Goal: Task Accomplishment & Management: Manage account settings

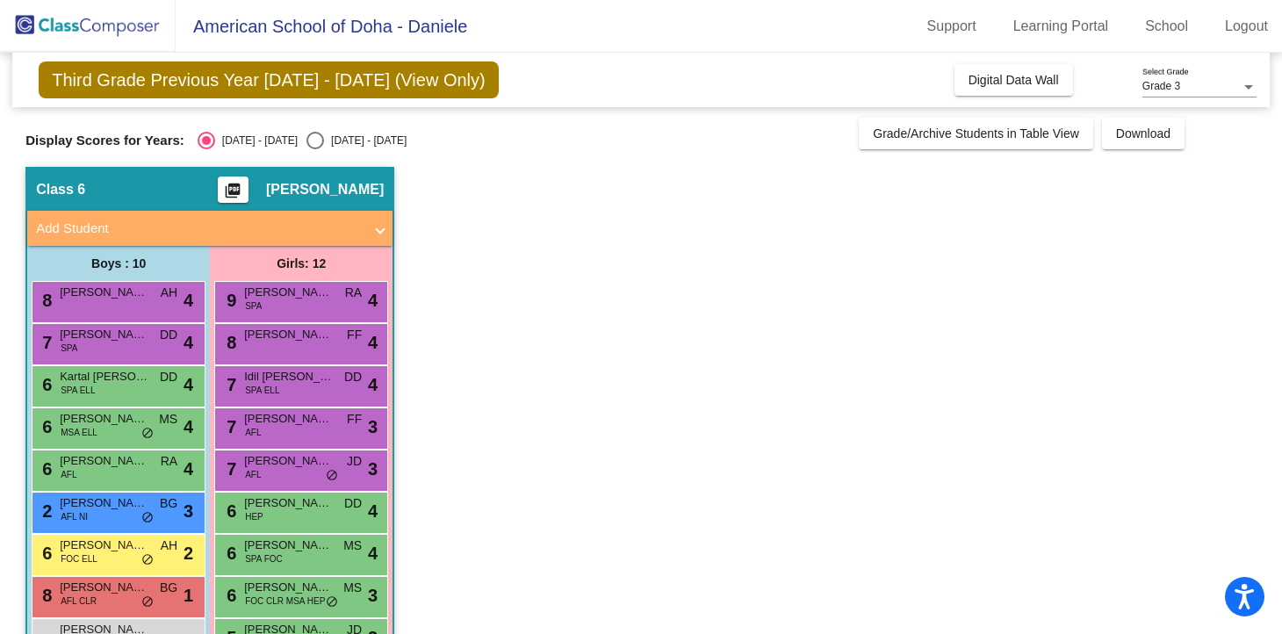
scroll to position [145, 0]
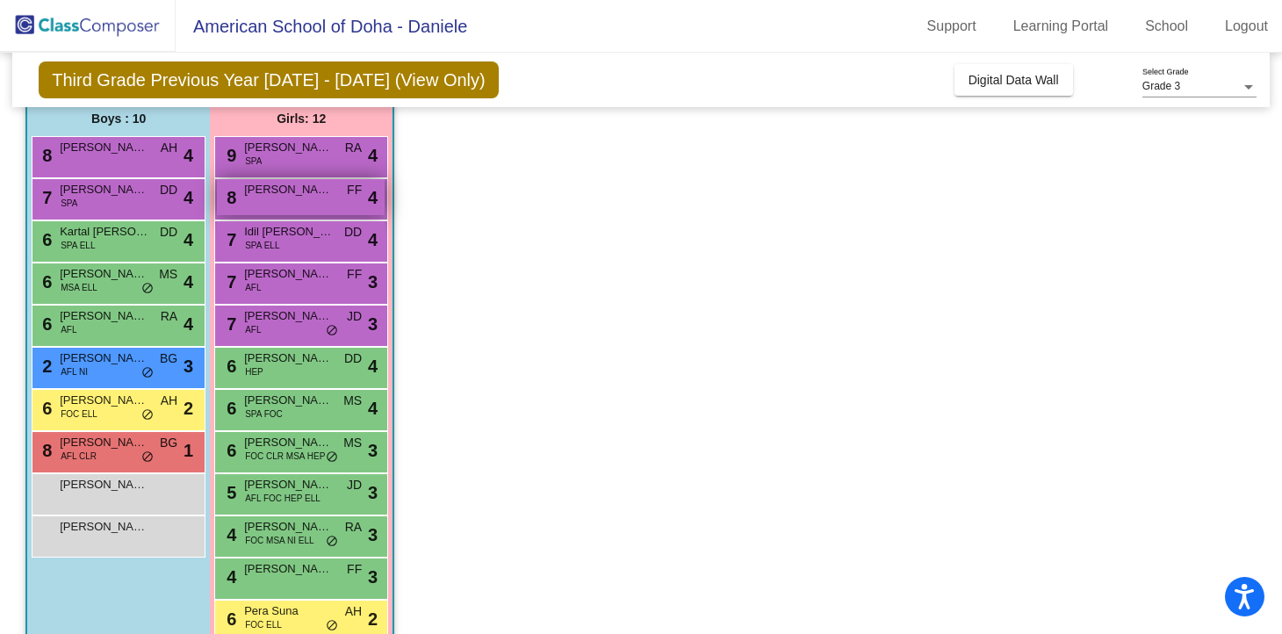
click at [323, 203] on div "8 [PERSON_NAME] FF lock do_not_disturb_alt 4" at bounding box center [301, 197] width 168 height 36
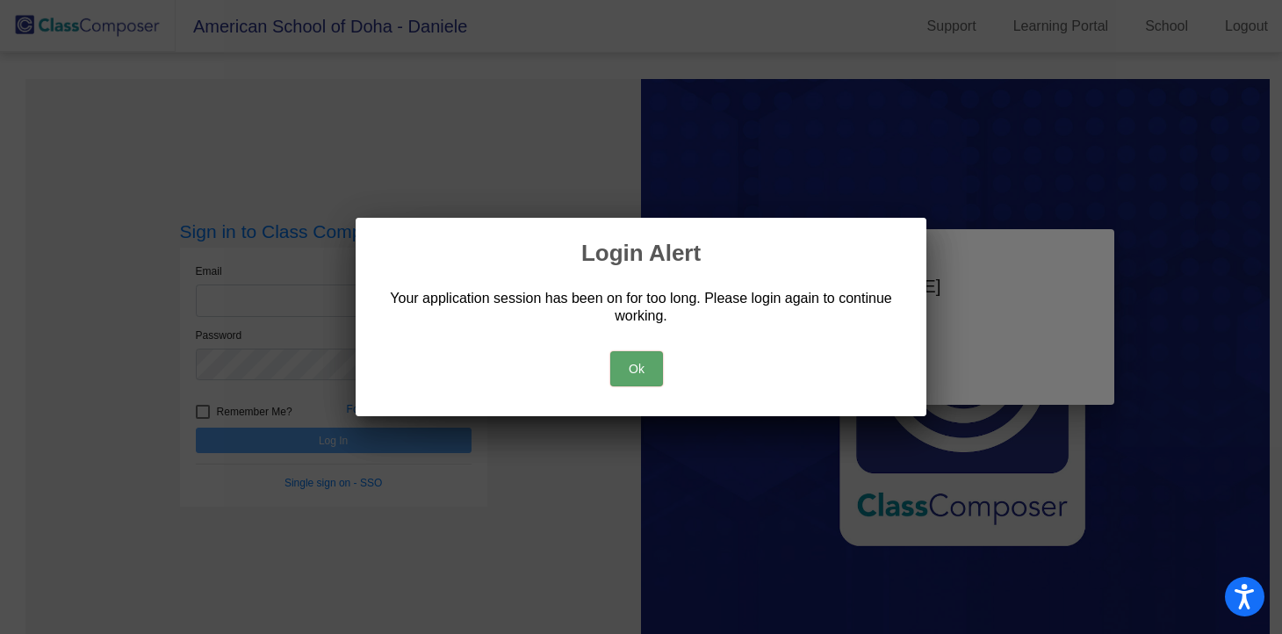
click at [634, 364] on button "Ok" at bounding box center [636, 368] width 53 height 35
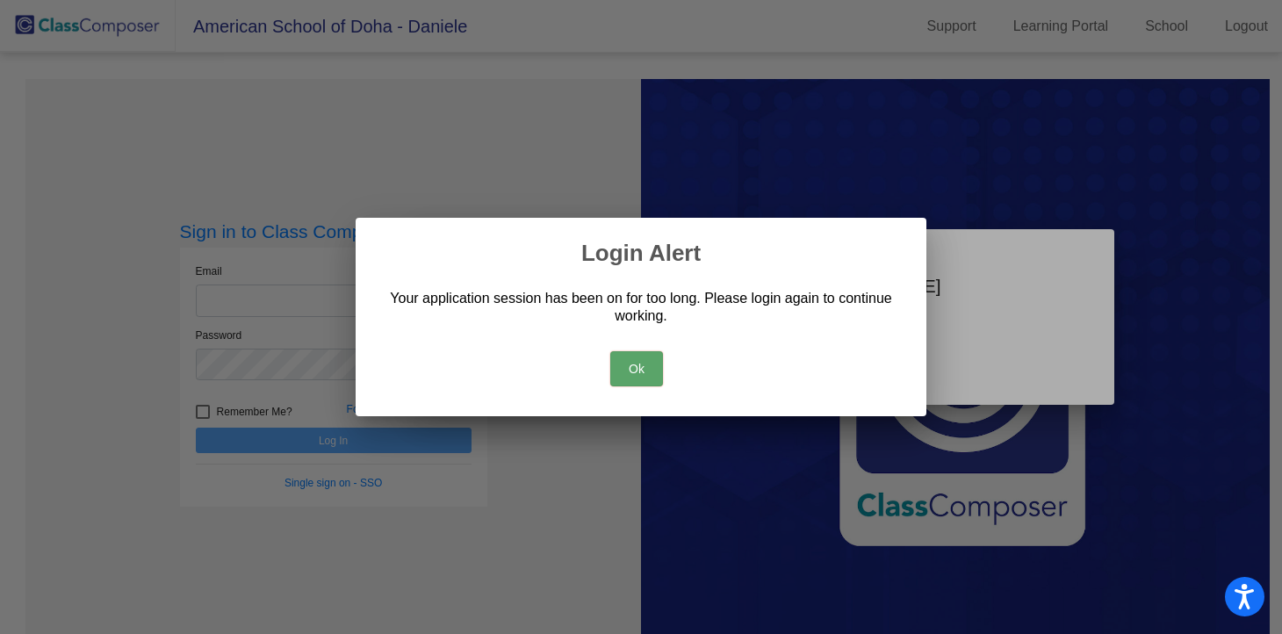
click at [644, 371] on button "Ok" at bounding box center [636, 368] width 53 height 35
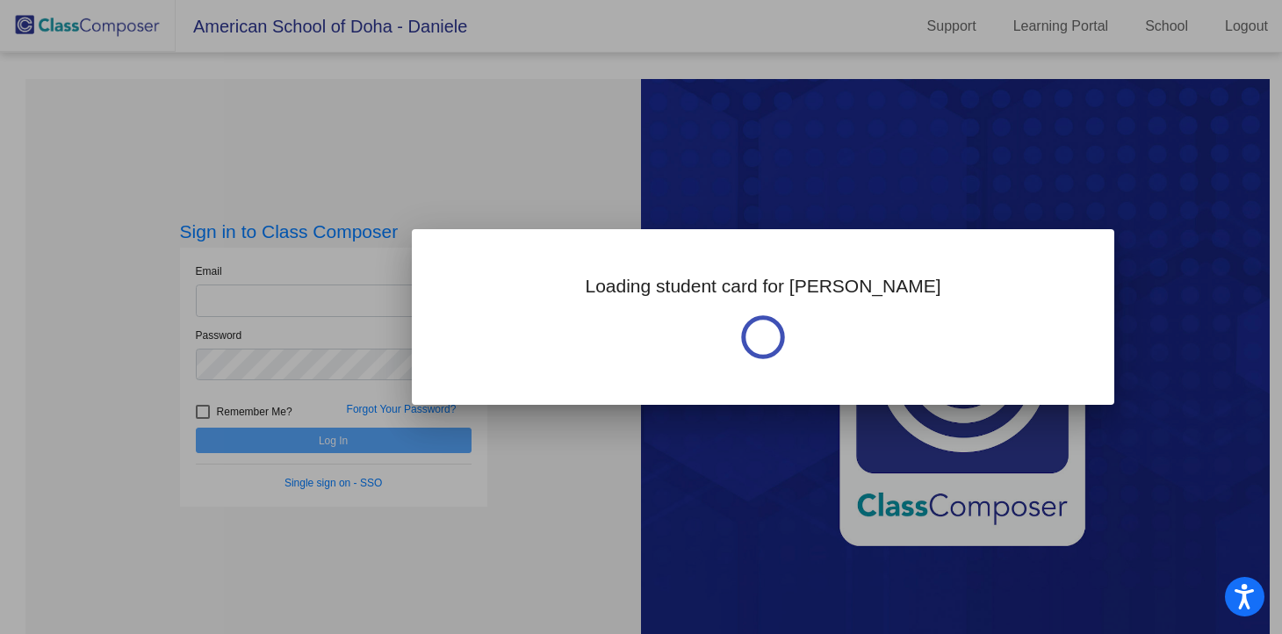
click at [340, 299] on div at bounding box center [641, 317] width 1282 height 634
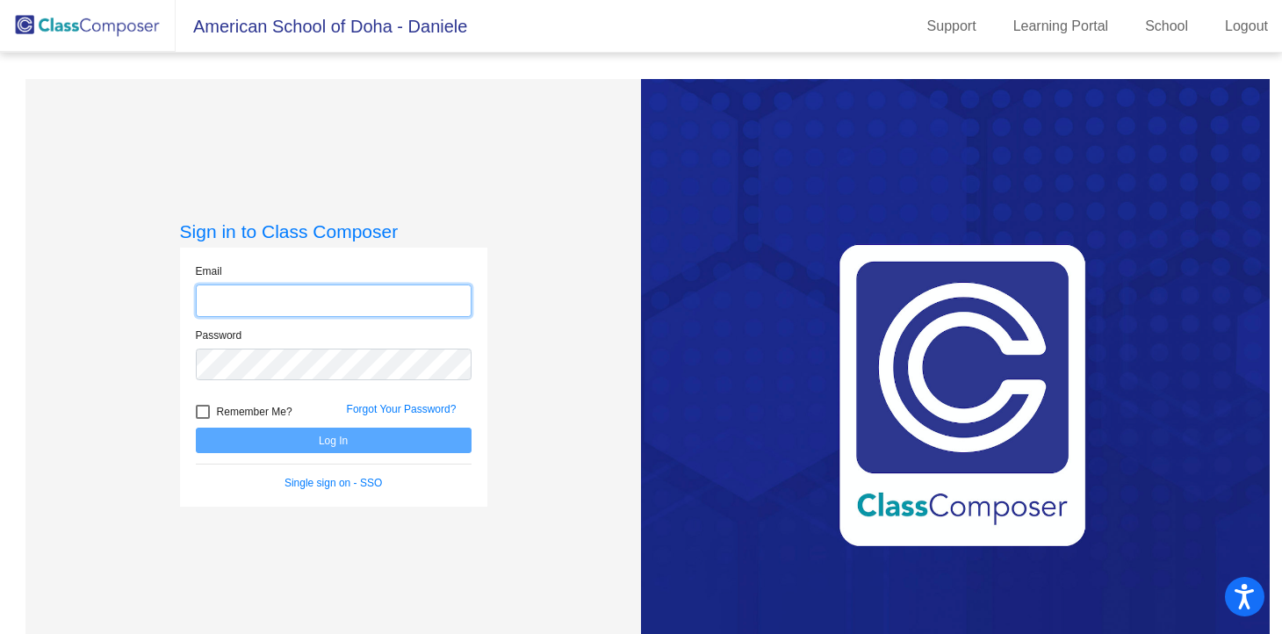
click at [340, 299] on input "email" at bounding box center [334, 301] width 276 height 32
type input "[EMAIL_ADDRESS][DOMAIN_NAME]"
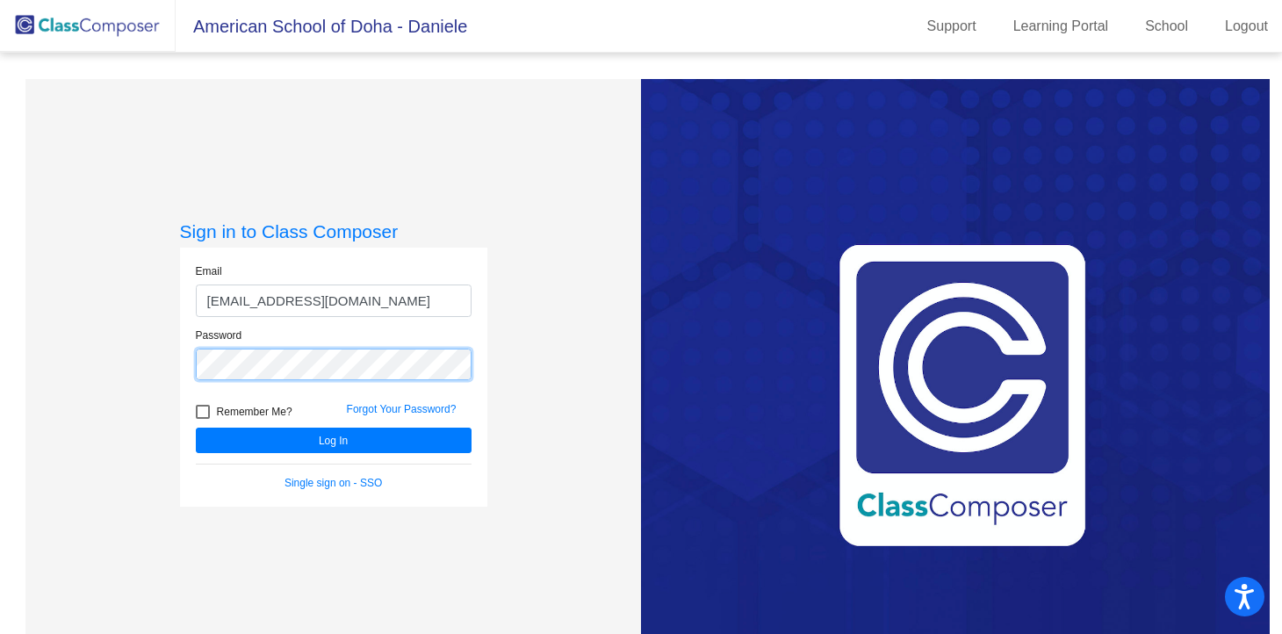
click at [196, 428] on button "Log In" at bounding box center [334, 440] width 276 height 25
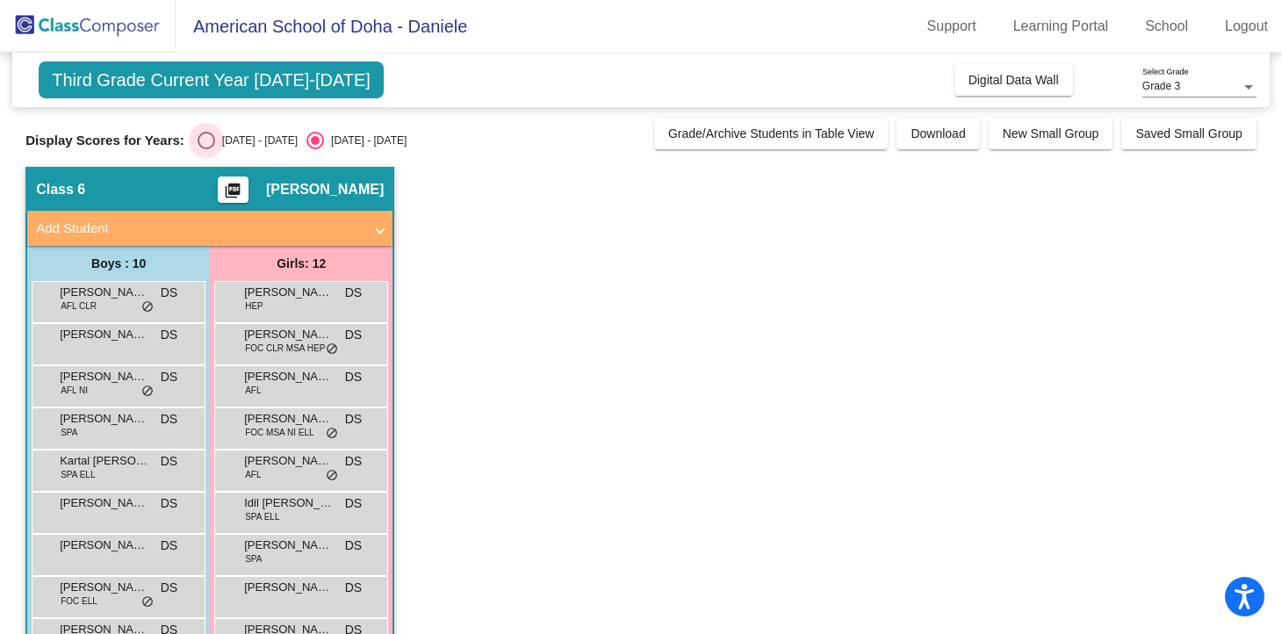
click at [209, 139] on div "Select an option" at bounding box center [207, 141] width 18 height 18
click at [206, 149] on input "[DATE] - [DATE]" at bounding box center [205, 149] width 1 height 1
radio input "true"
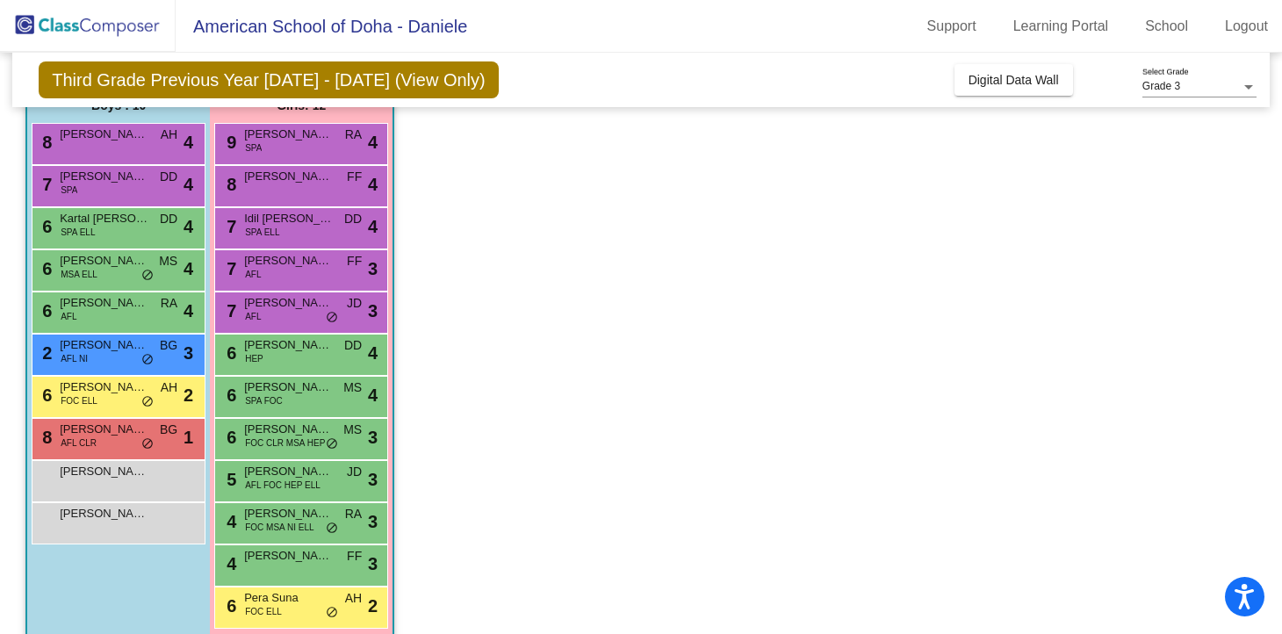
scroll to position [174, 0]
